Goal: Task Accomplishment & Management: Use online tool/utility

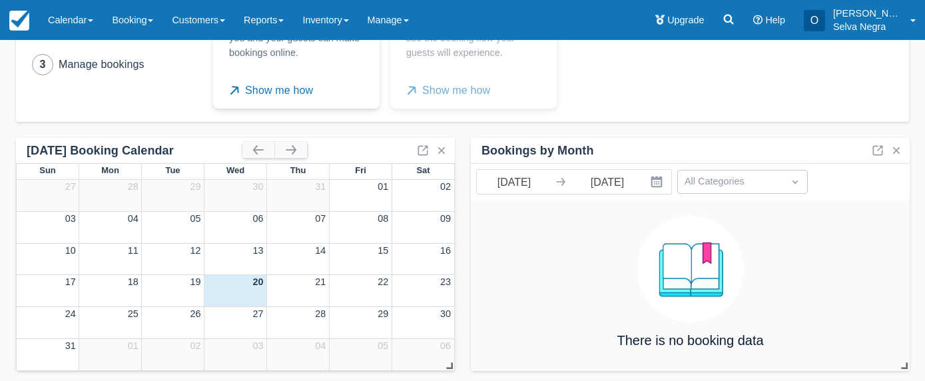
scroll to position [177, 0]
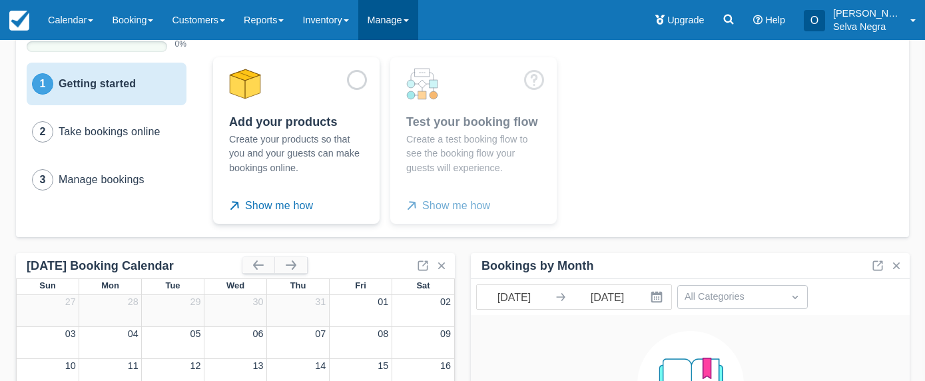
click at [388, 21] on link "Manage" at bounding box center [388, 20] width 60 height 40
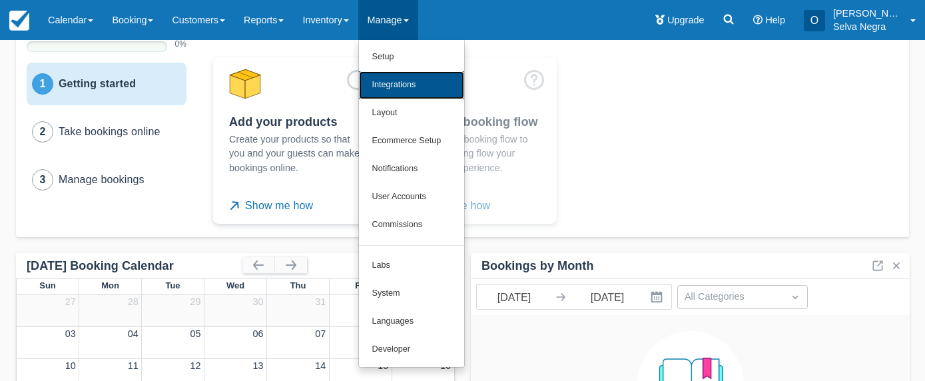
click at [404, 93] on link "Integrations" at bounding box center [411, 85] width 105 height 28
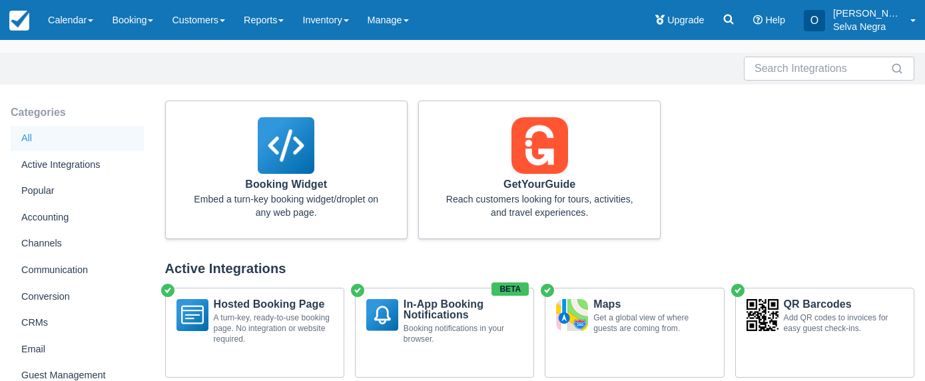
scroll to position [327, 0]
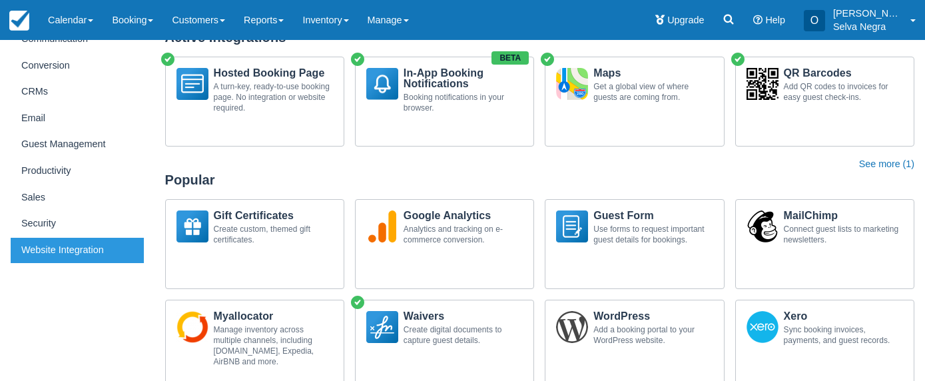
click at [63, 246] on div "Website Integration" at bounding box center [77, 250] width 133 height 25
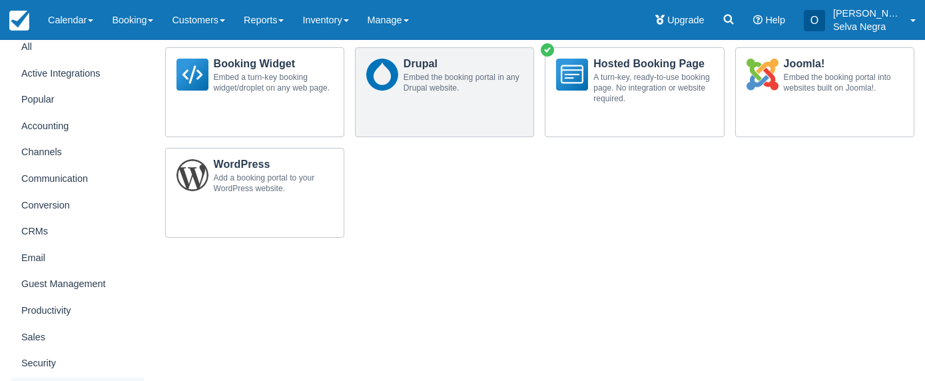
scroll to position [124, 0]
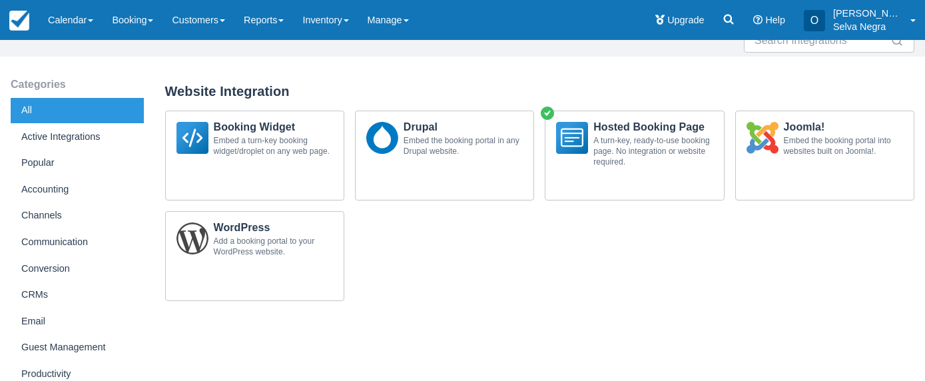
click at [48, 113] on div "All" at bounding box center [77, 110] width 133 height 25
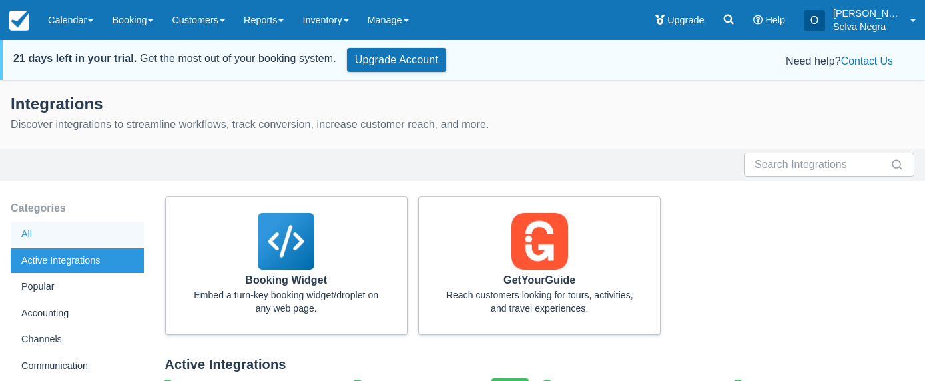
click at [83, 255] on div "Active Integrations" at bounding box center [77, 261] width 133 height 25
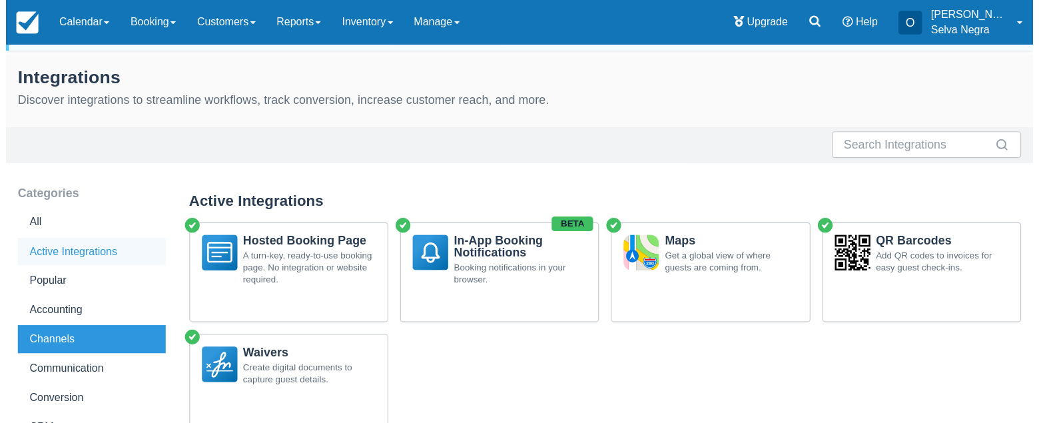
scroll to position [34, 0]
